Goal: Information Seeking & Learning: Learn about a topic

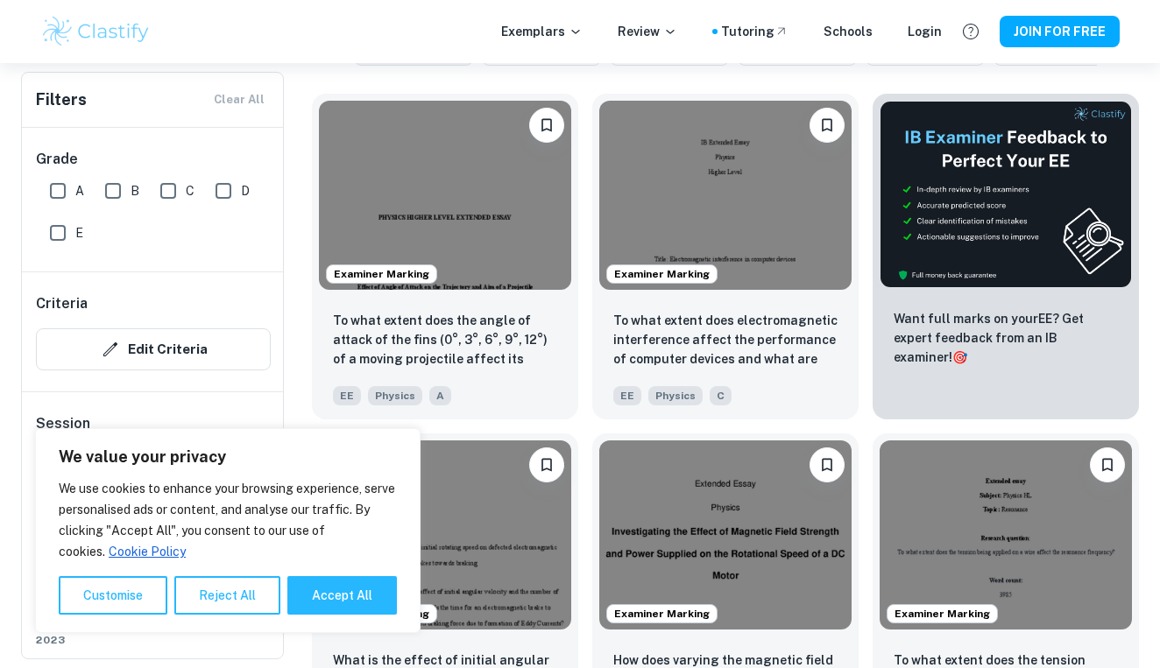
scroll to position [519, 0]
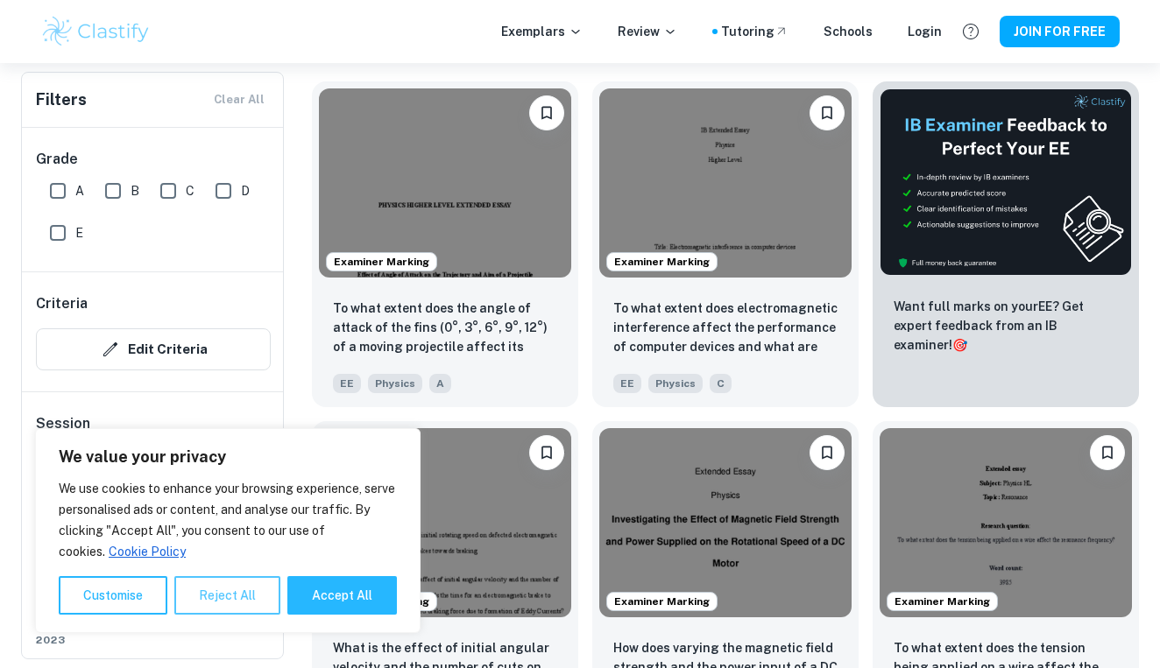
click at [251, 597] on button "Reject All" at bounding box center [227, 595] width 106 height 39
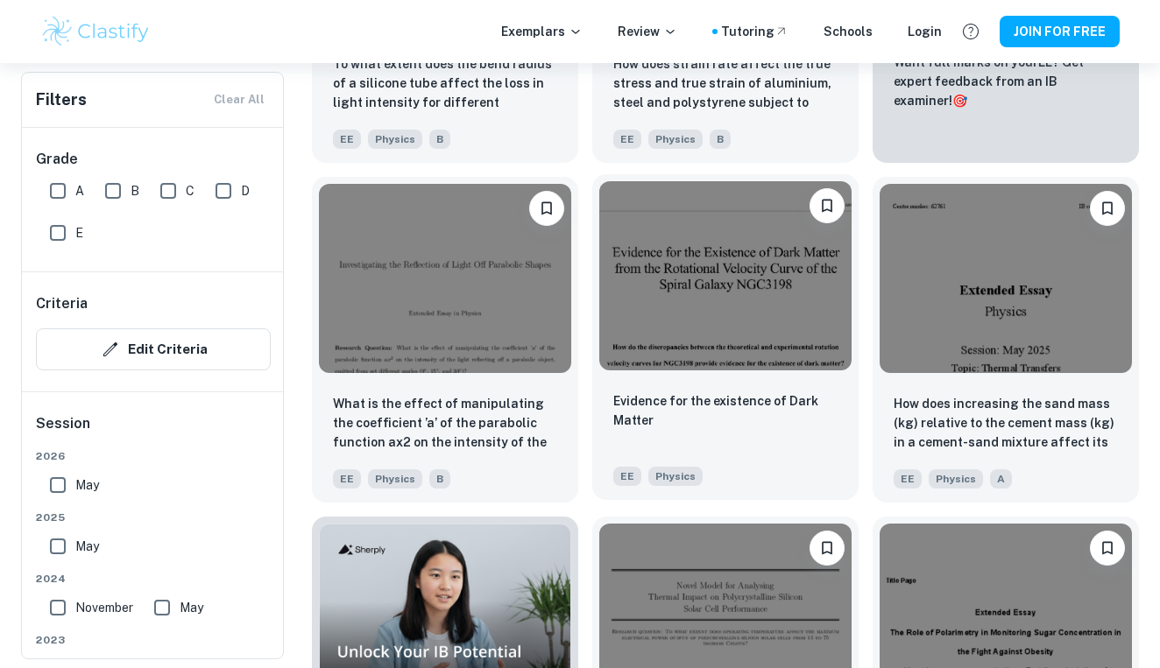
scroll to position [6191, 0]
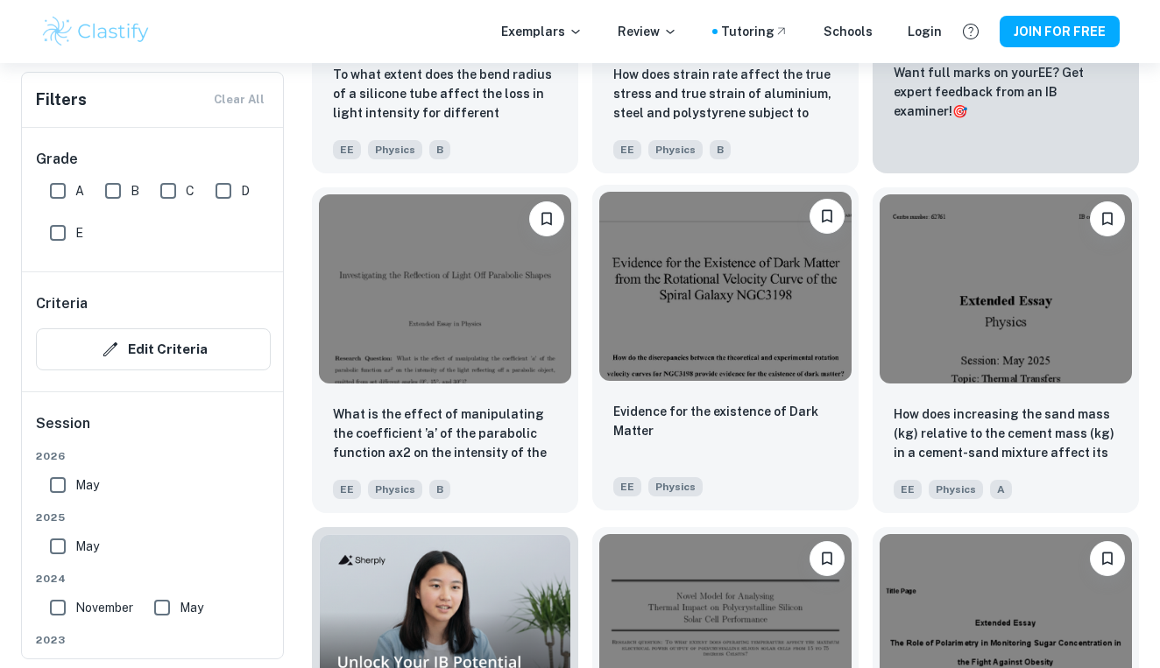
click at [741, 353] on img at bounding box center [725, 286] width 252 height 189
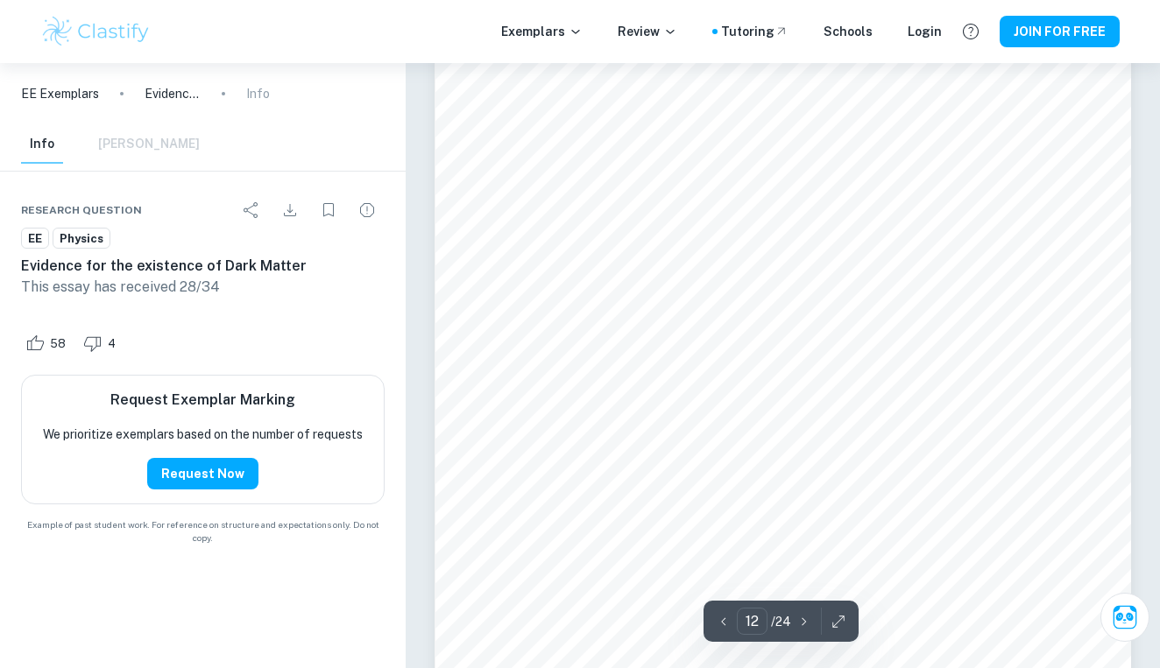
scroll to position [11589, 0]
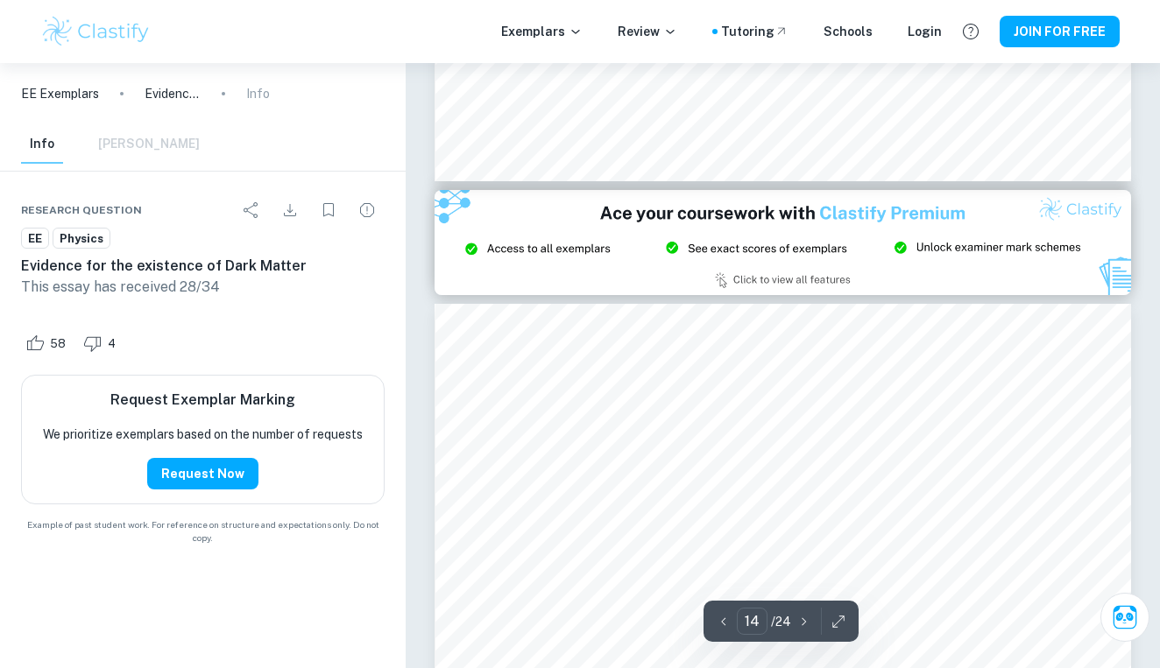
type input "15"
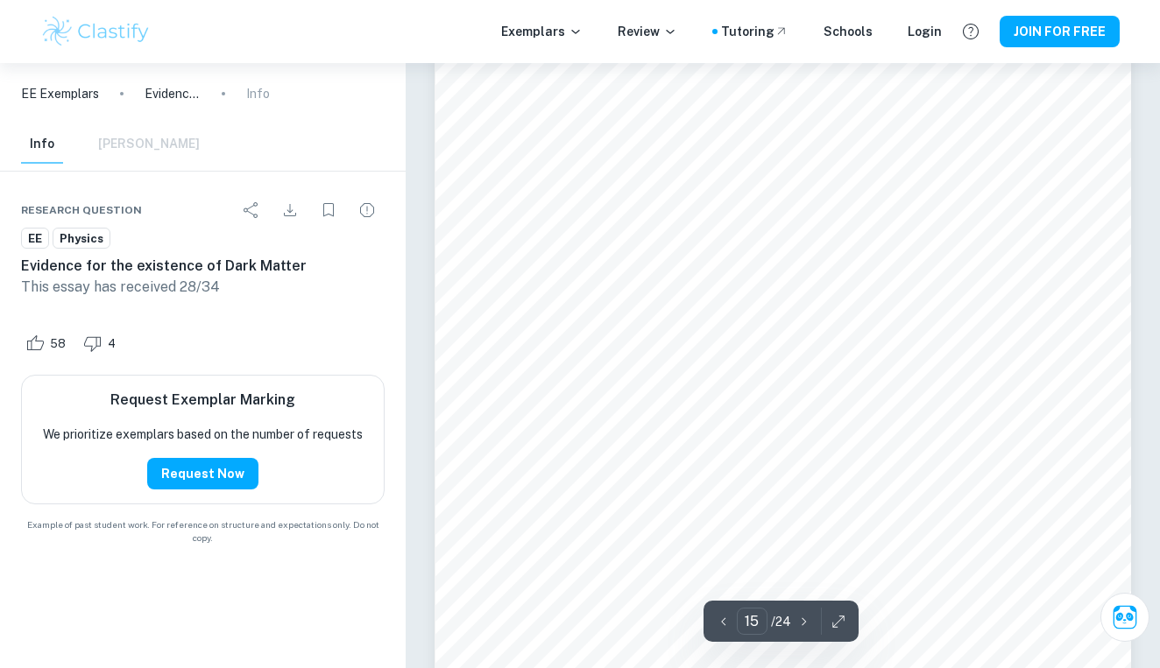
scroll to position [14501, 0]
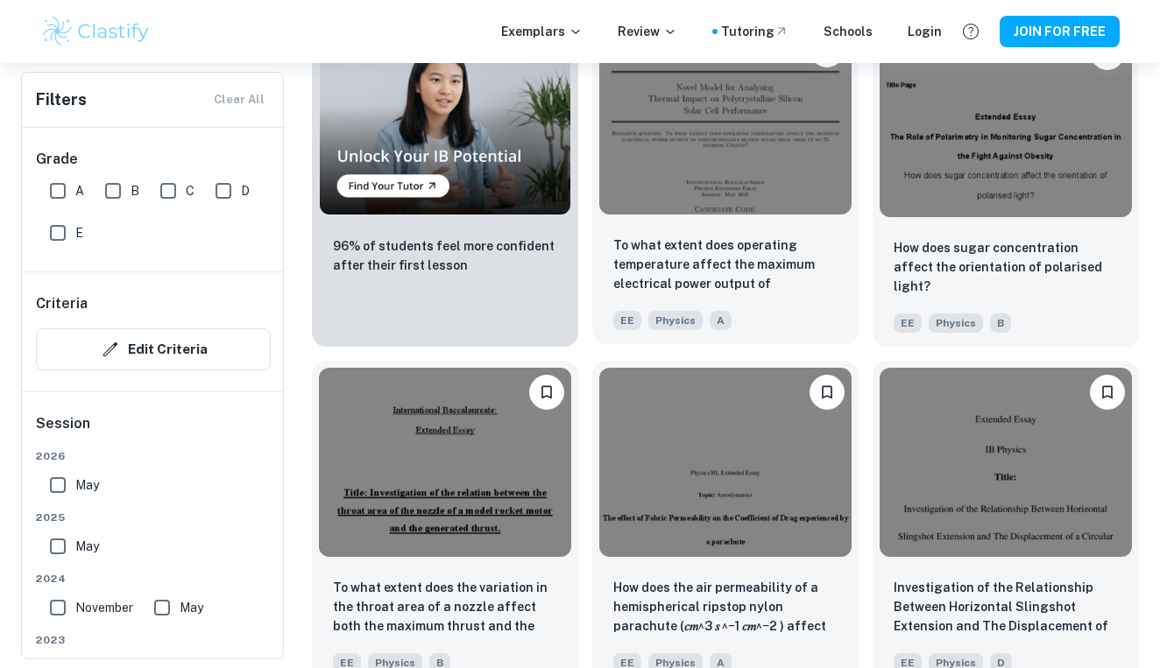
scroll to position [6705, 0]
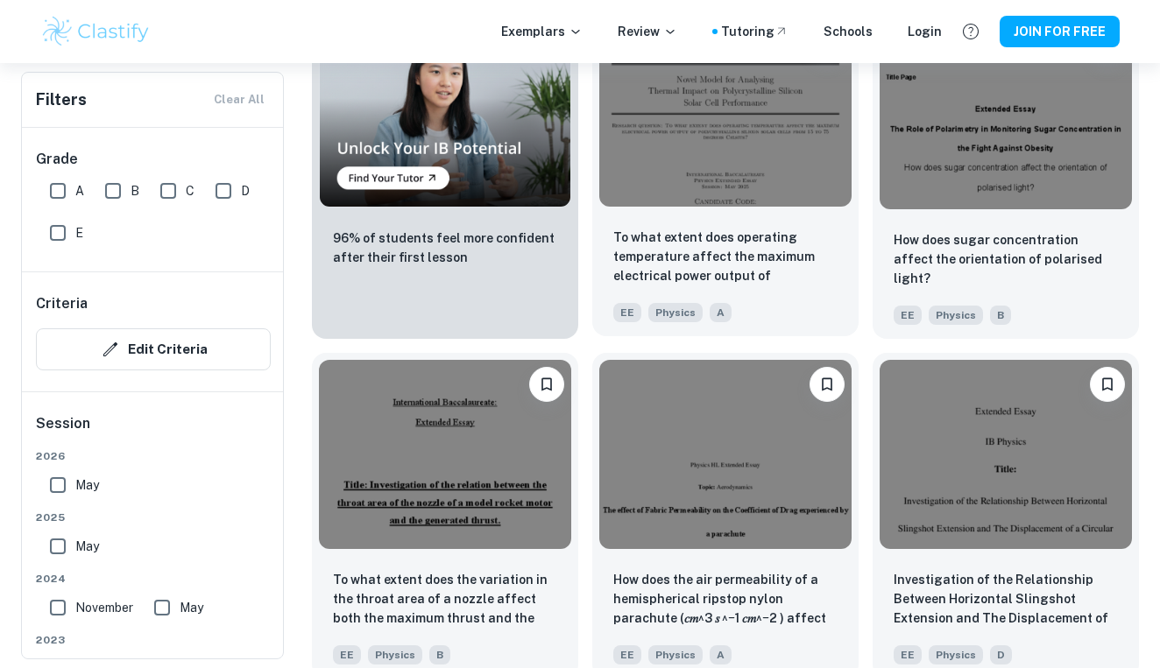
click at [708, 207] on div at bounding box center [725, 112] width 266 height 203
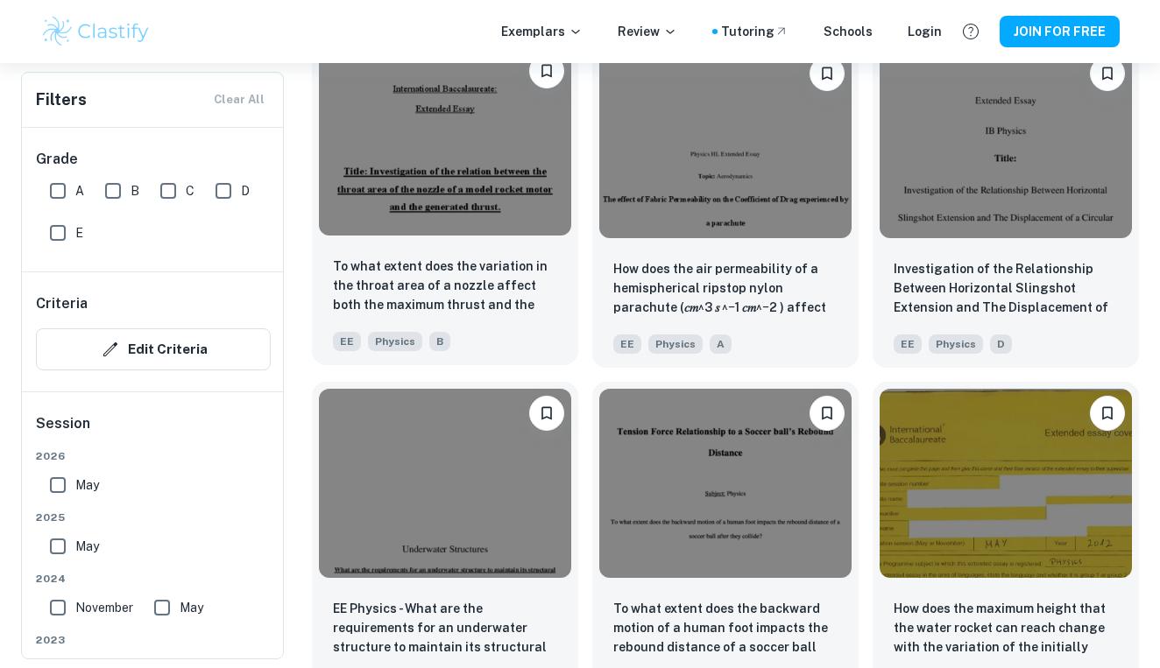
scroll to position [7017, 0]
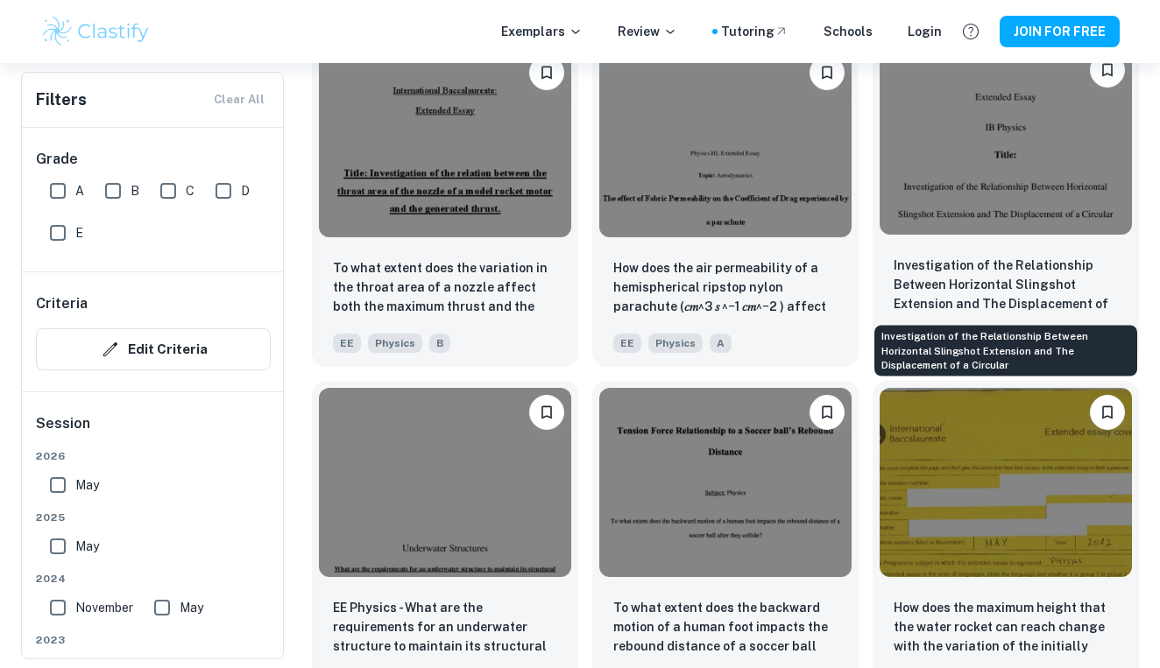
click at [976, 267] on p "Investigation of the Relationship Between Horizontal Slingshot Extension and Th…" at bounding box center [1005, 286] width 224 height 60
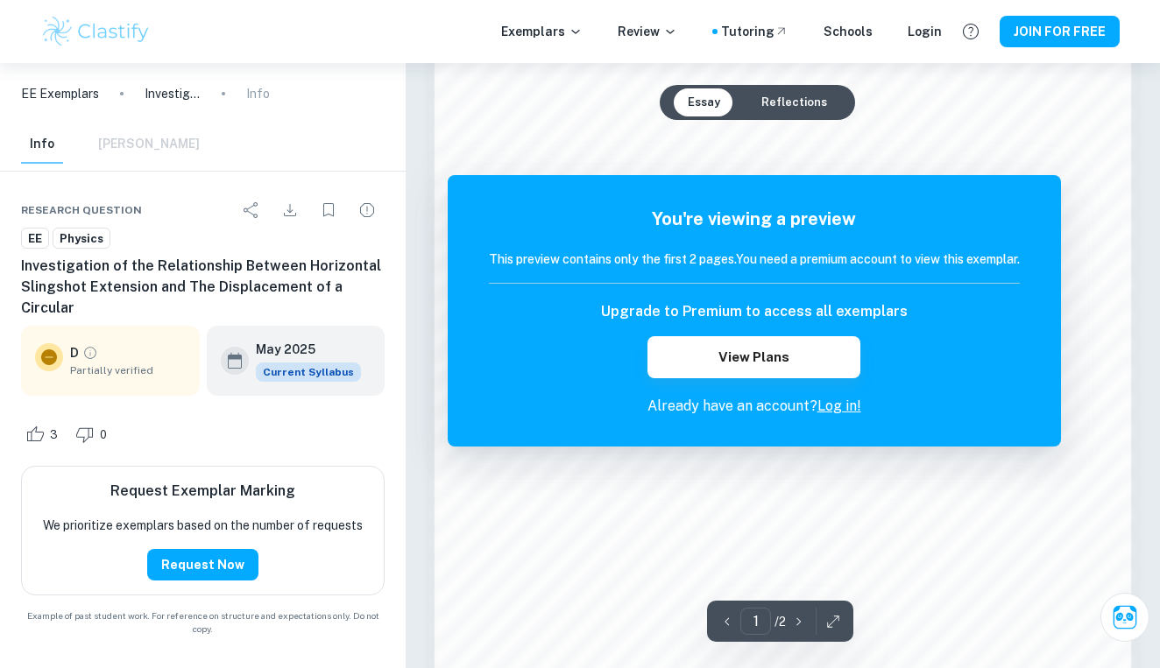
scroll to position [1145, 0]
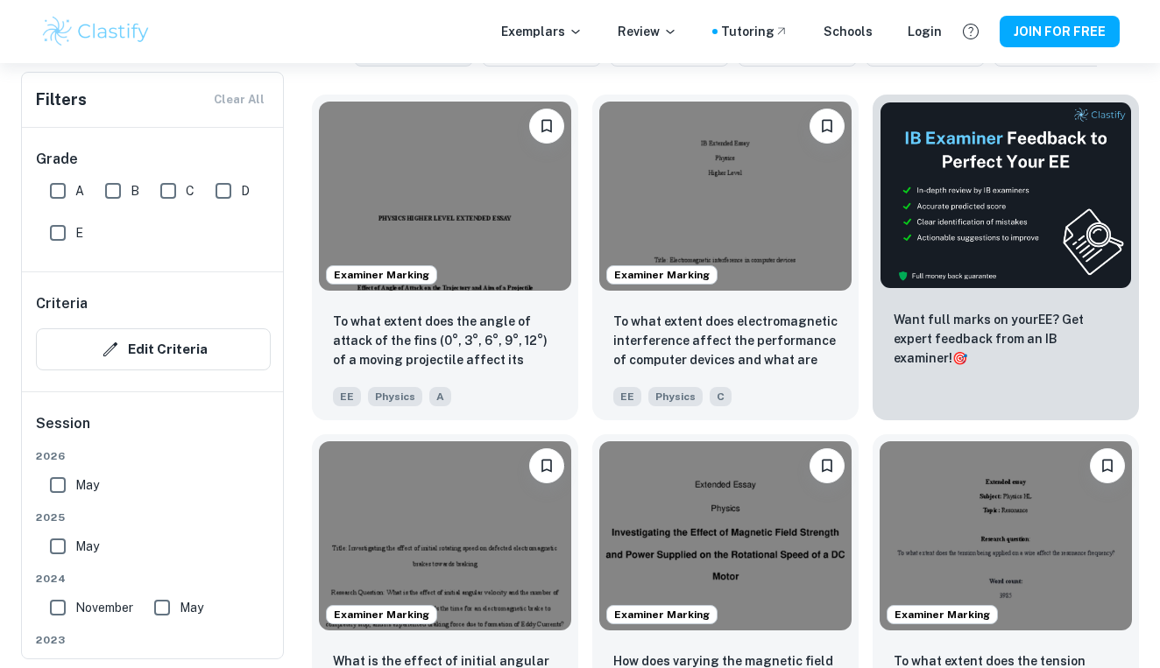
click at [65, 195] on input "A" at bounding box center [57, 190] width 35 height 35
checkbox input "true"
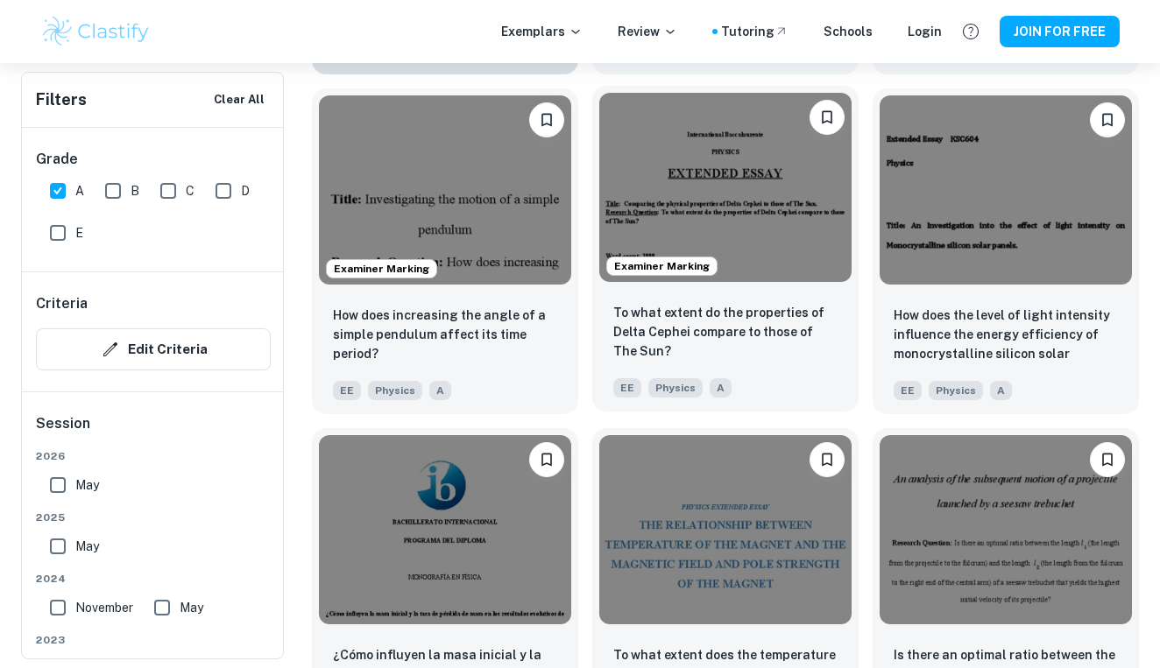
scroll to position [1575, 0]
